Goal: Information Seeking & Learning: Learn about a topic

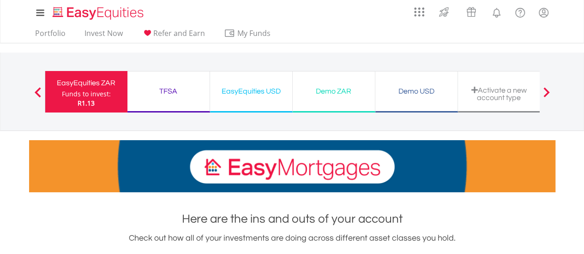
click at [166, 90] on div "TFSA" at bounding box center [168, 91] width 71 height 13
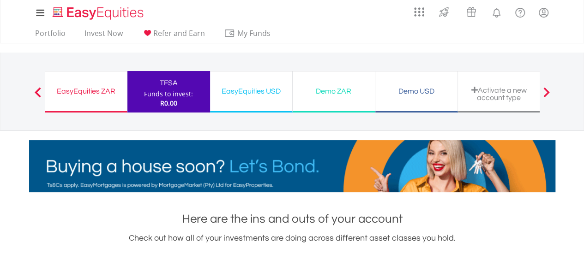
click at [35, 90] on span at bounding box center [38, 92] width 6 height 10
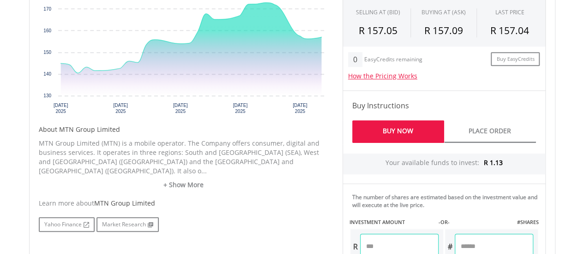
scroll to position [323, 0]
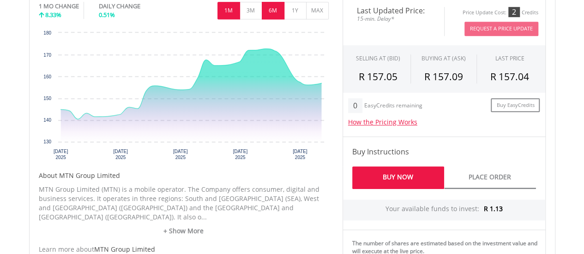
click at [273, 11] on button "6M" at bounding box center [273, 11] width 23 height 18
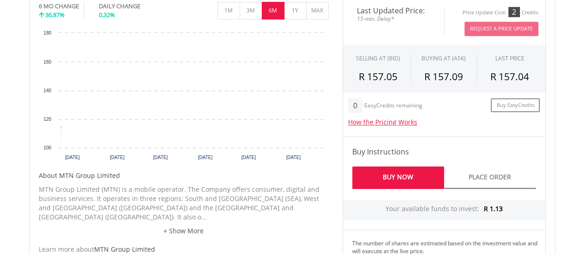
scroll to position [285, 0]
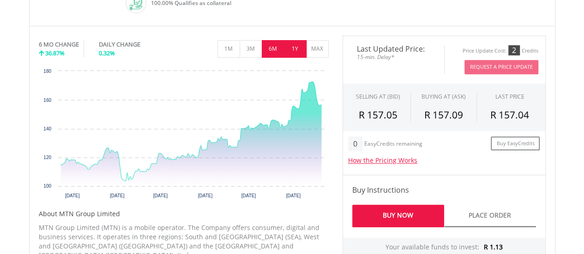
click at [300, 48] on button "1Y" at bounding box center [295, 49] width 23 height 18
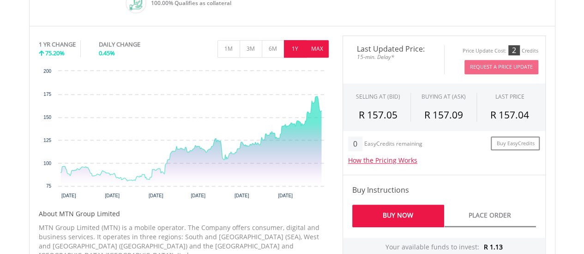
click at [323, 51] on button "MAX" at bounding box center [317, 49] width 23 height 18
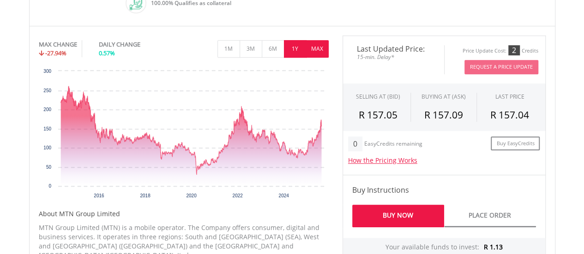
click at [293, 48] on button "1Y" at bounding box center [295, 49] width 23 height 18
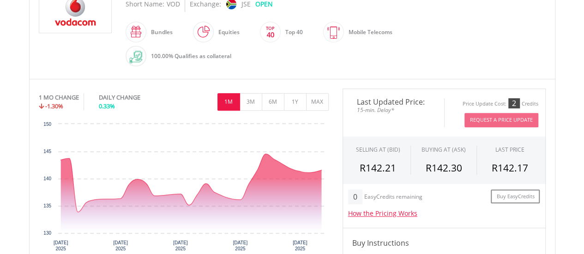
scroll to position [277, 0]
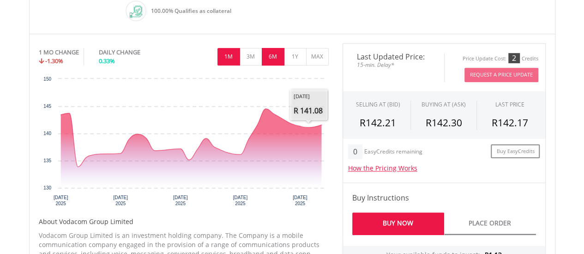
click at [273, 60] on button "6M" at bounding box center [273, 57] width 23 height 18
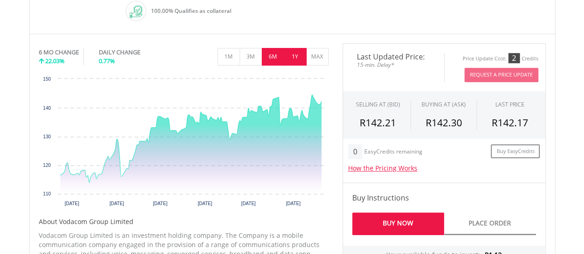
click at [296, 56] on button "1Y" at bounding box center [295, 57] width 23 height 18
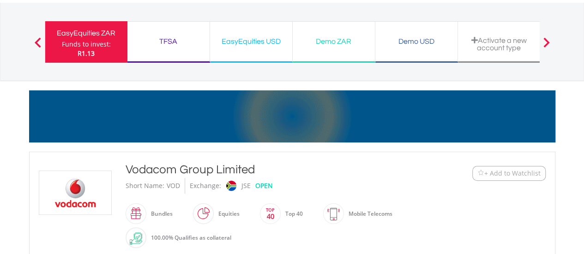
scroll to position [0, 0]
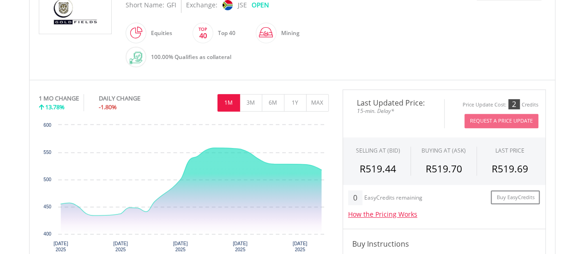
scroll to position [323, 0]
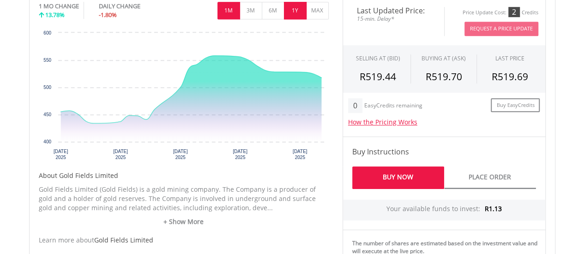
click at [296, 9] on button "1Y" at bounding box center [295, 11] width 23 height 18
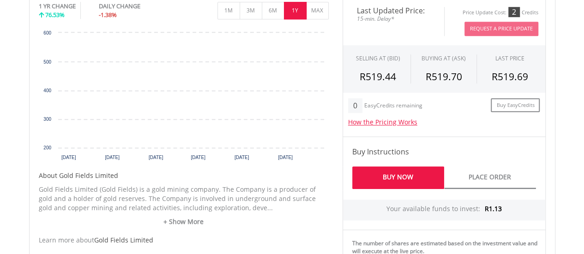
scroll to position [285, 0]
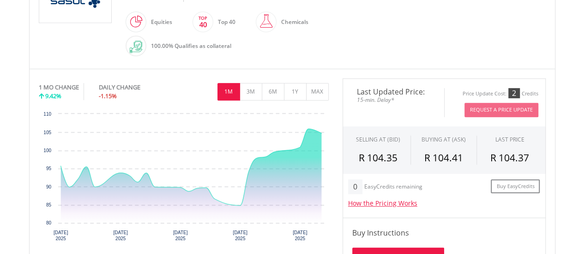
scroll to position [277, 0]
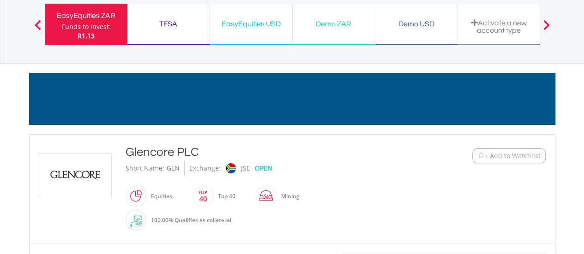
scroll to position [46, 0]
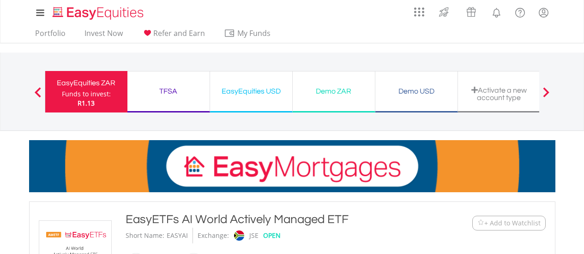
scroll to position [231, 0]
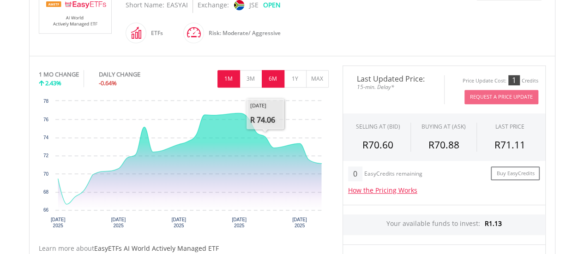
click at [276, 82] on button "6M" at bounding box center [273, 79] width 23 height 18
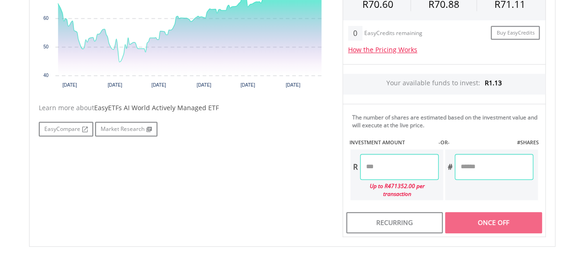
scroll to position [369, 0]
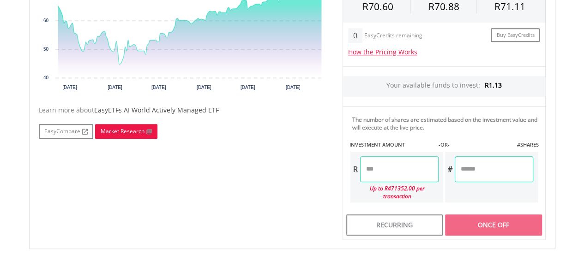
click at [129, 133] on link "Market Research" at bounding box center [126, 131] width 62 height 15
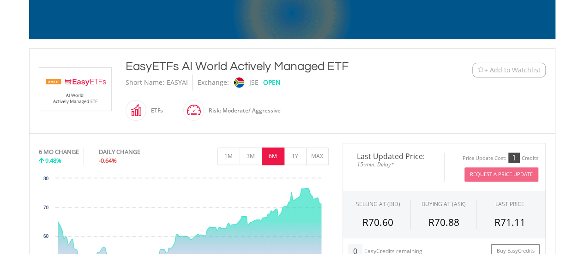
scroll to position [139, 0]
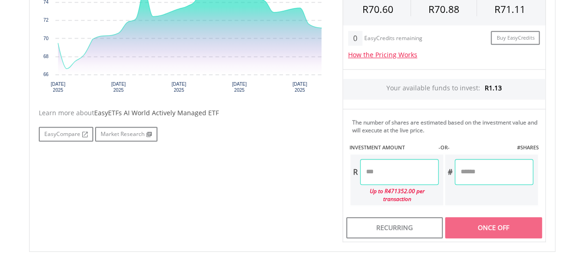
scroll to position [369, 0]
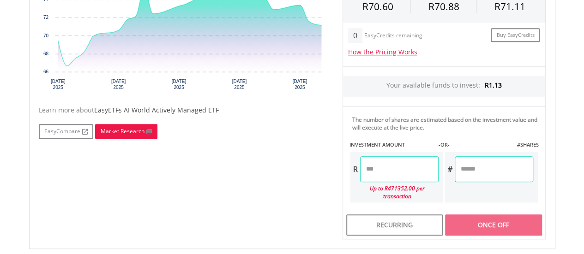
click at [119, 133] on link "Market Research" at bounding box center [126, 131] width 62 height 15
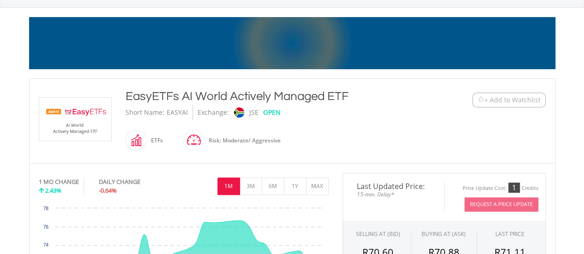
scroll to position [139, 0]
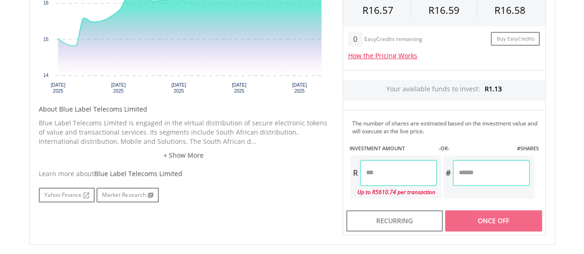
scroll to position [369, 0]
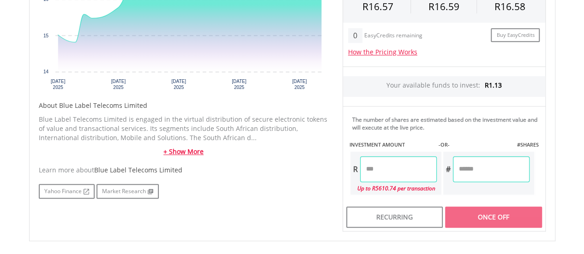
click at [177, 153] on link "+ Show More" at bounding box center [184, 151] width 290 height 9
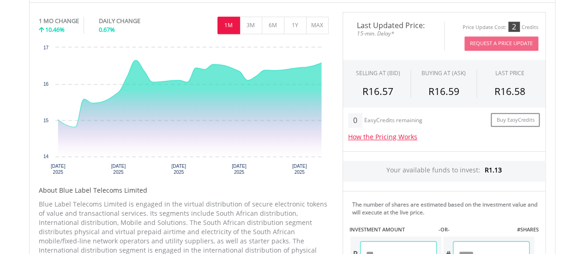
scroll to position [277, 0]
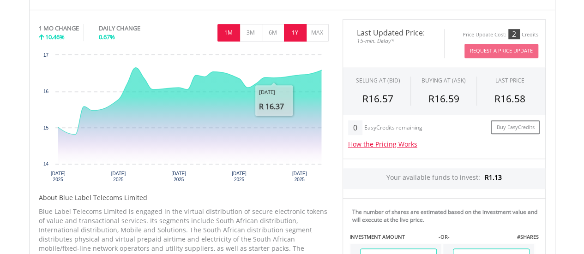
click at [296, 38] on button "1Y" at bounding box center [295, 33] width 23 height 18
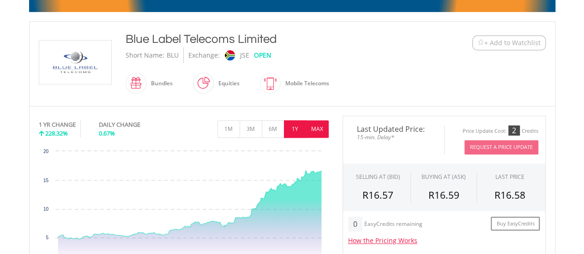
scroll to position [231, 0]
